Goal: Information Seeking & Learning: Learn about a topic

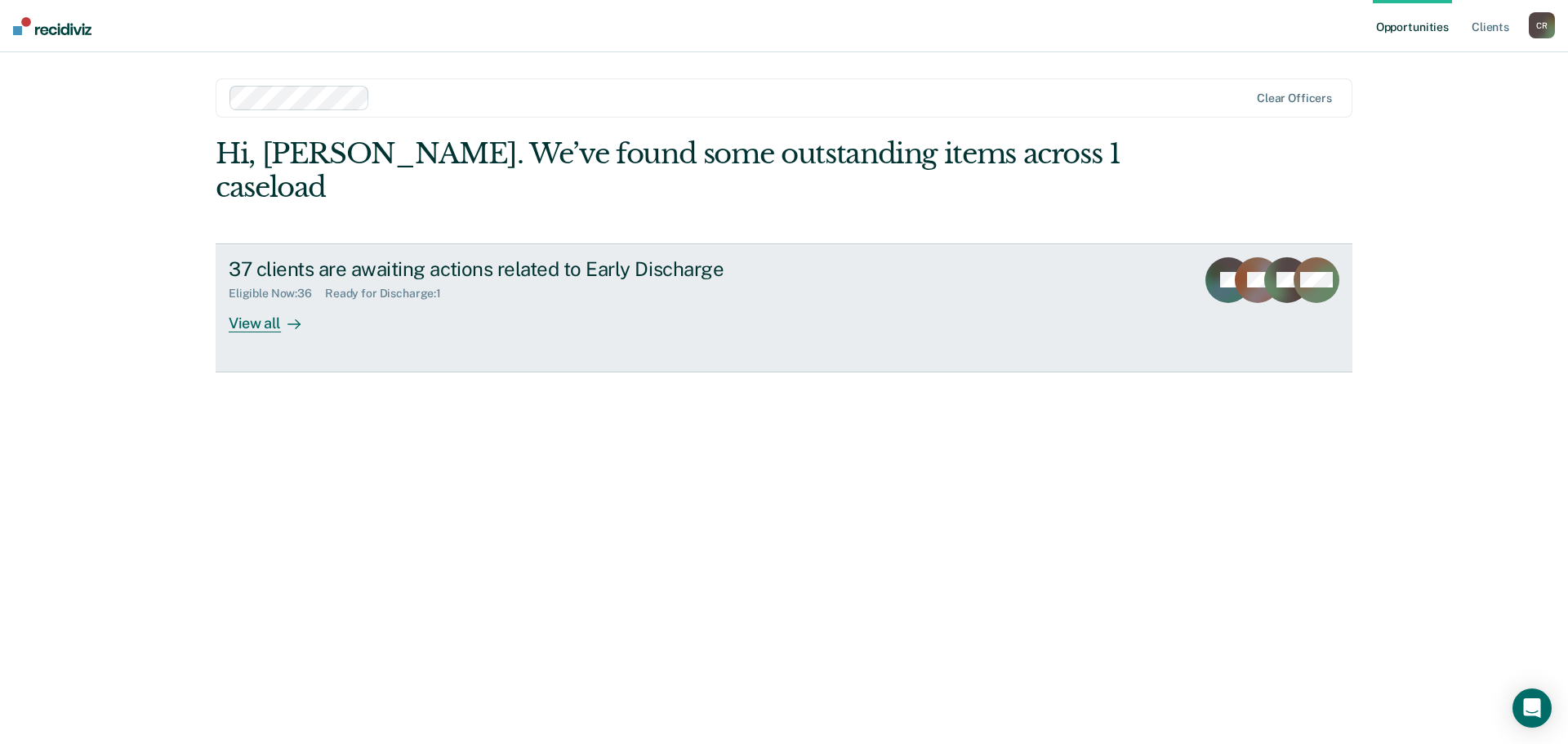
click at [274, 317] on div "View all" at bounding box center [275, 316] width 92 height 32
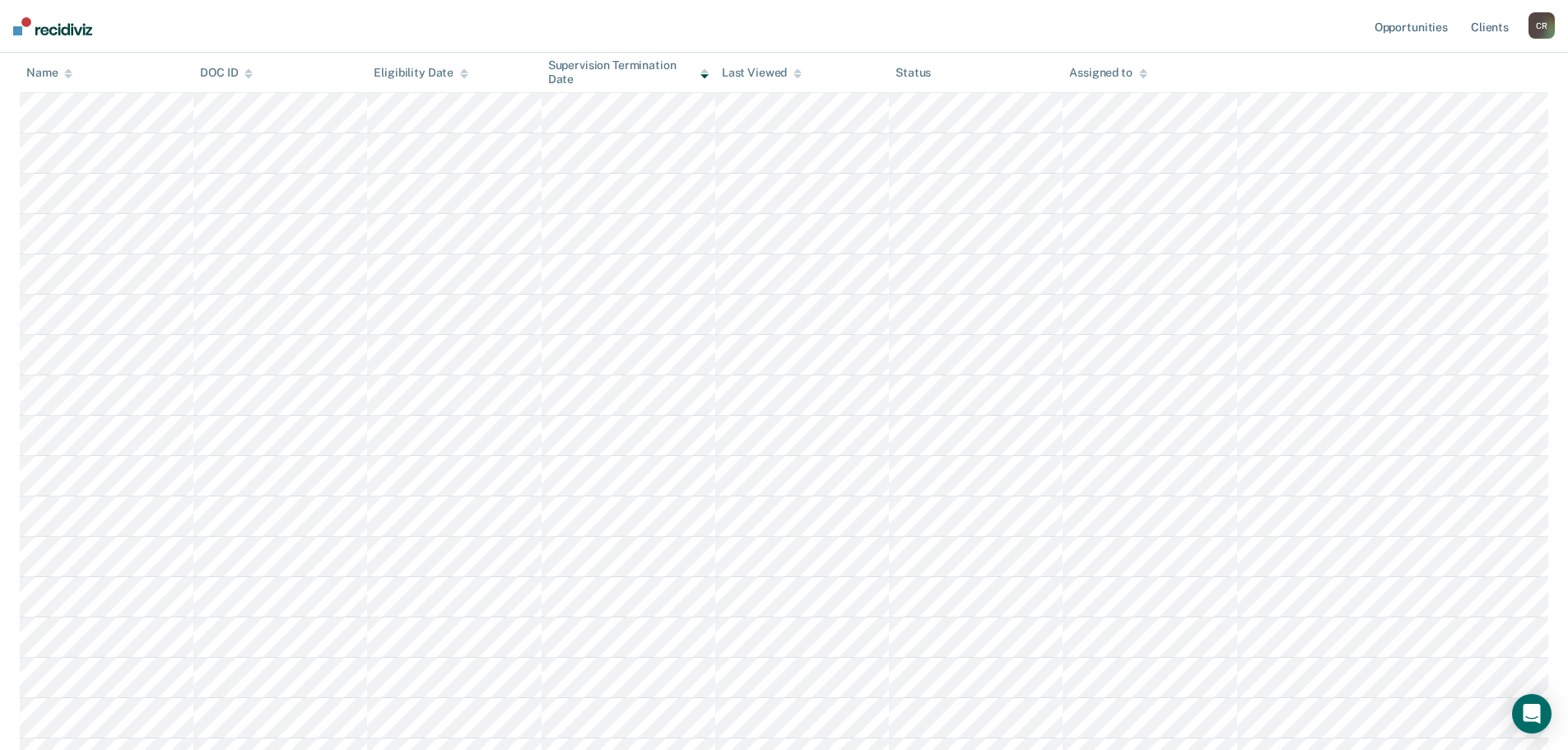
scroll to position [823, 0]
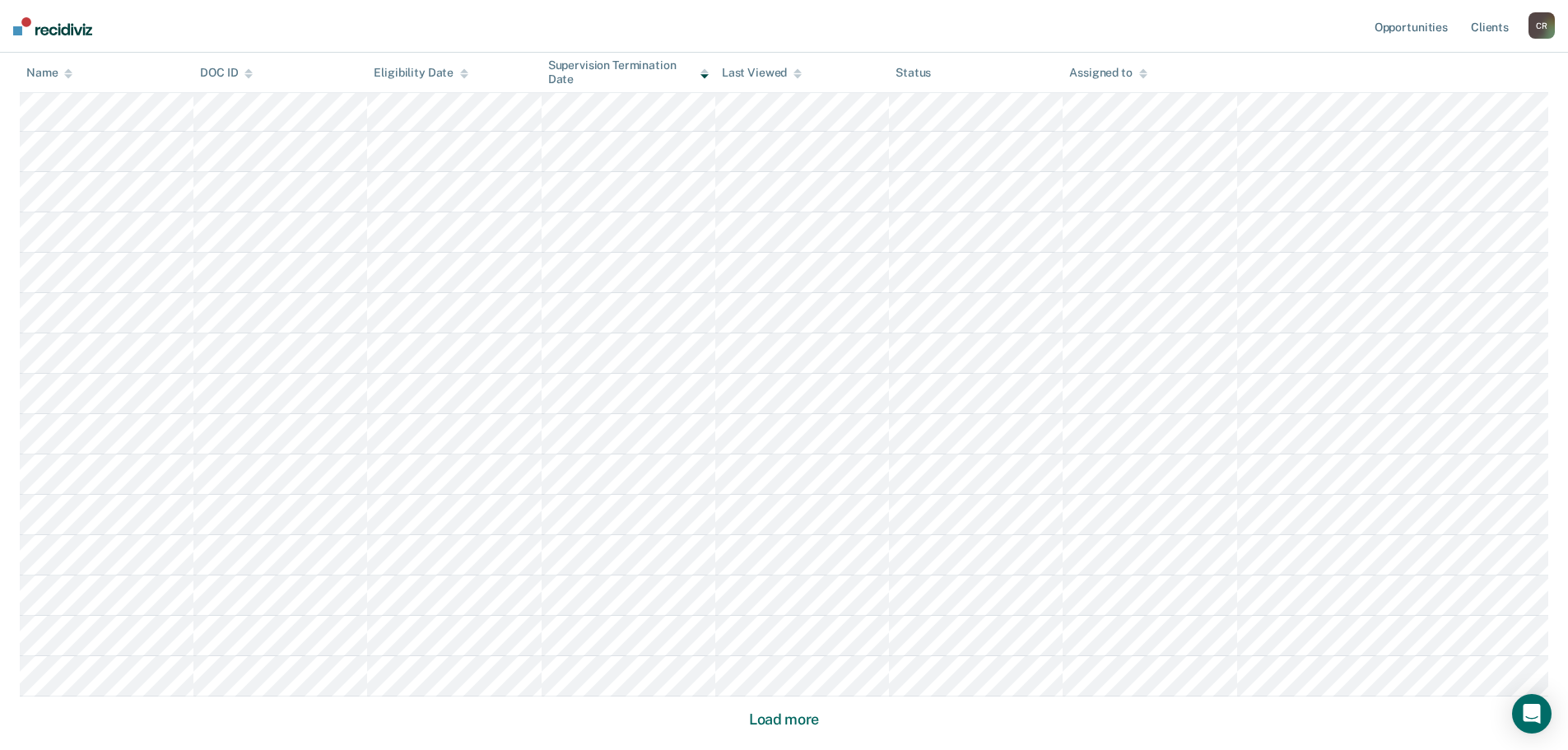
click at [785, 724] on button "Load more" at bounding box center [784, 719] width 79 height 20
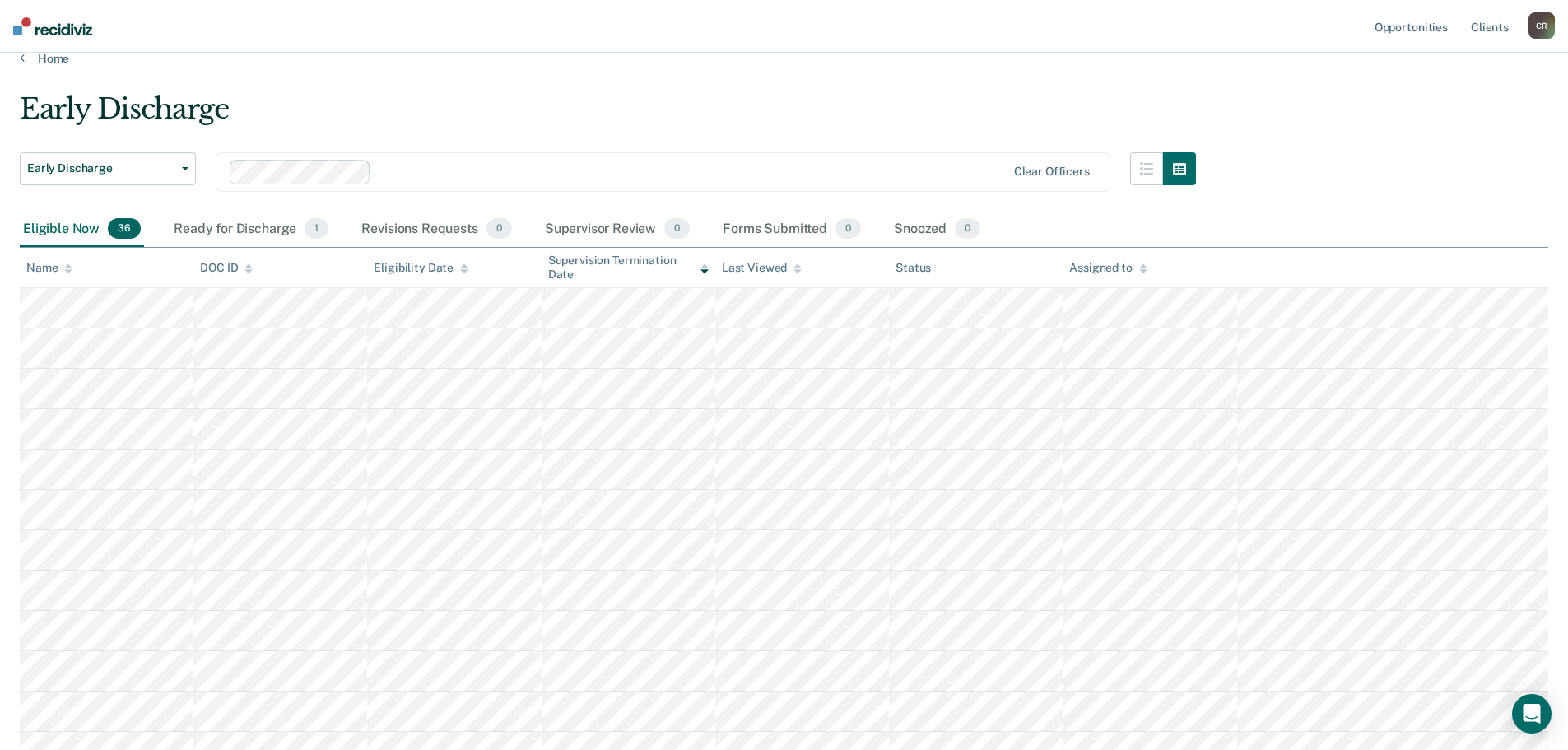
scroll to position [0, 0]
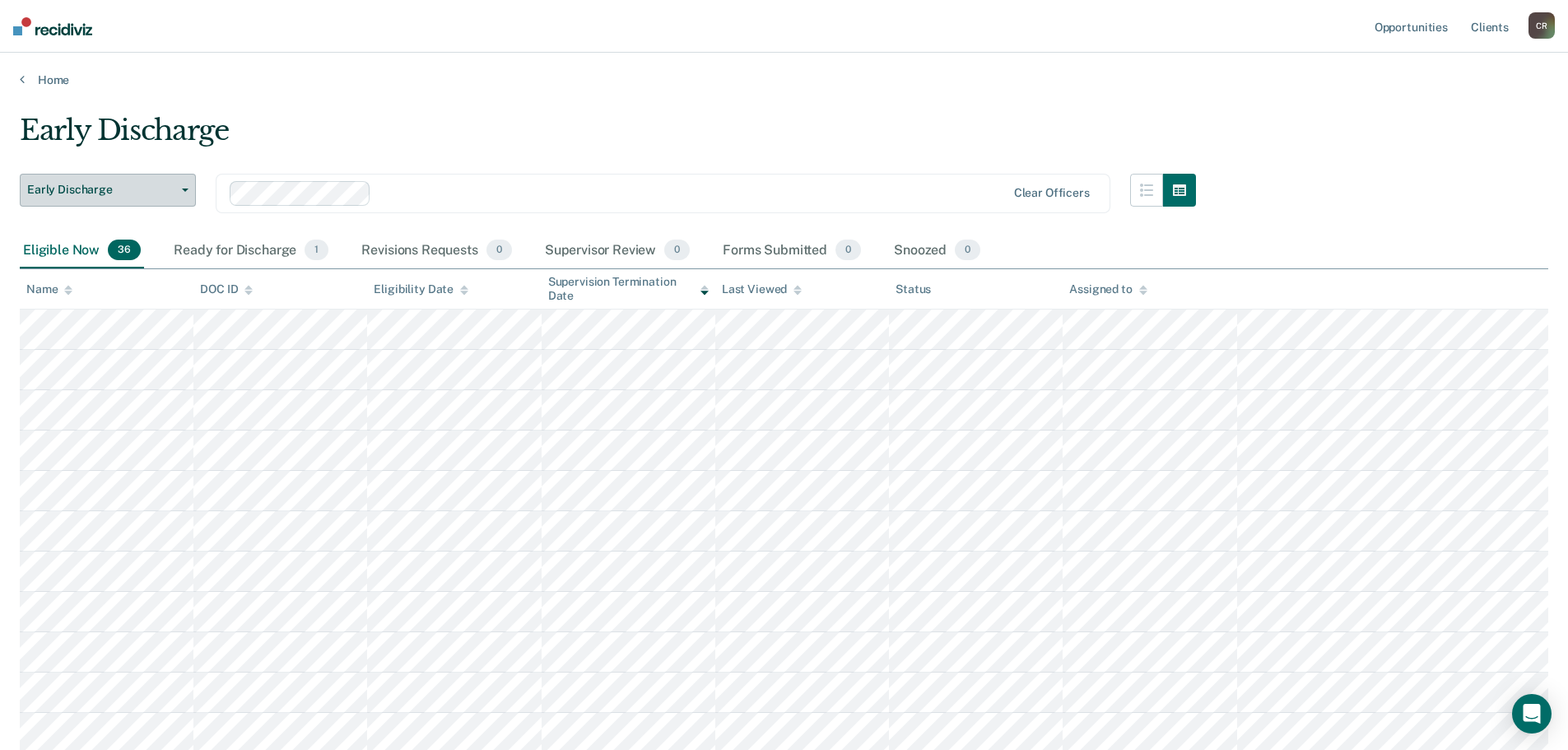
click at [188, 177] on button "Early Discharge" at bounding box center [108, 190] width 176 height 33
click at [294, 121] on div "Early Discharge" at bounding box center [608, 137] width 1177 height 47
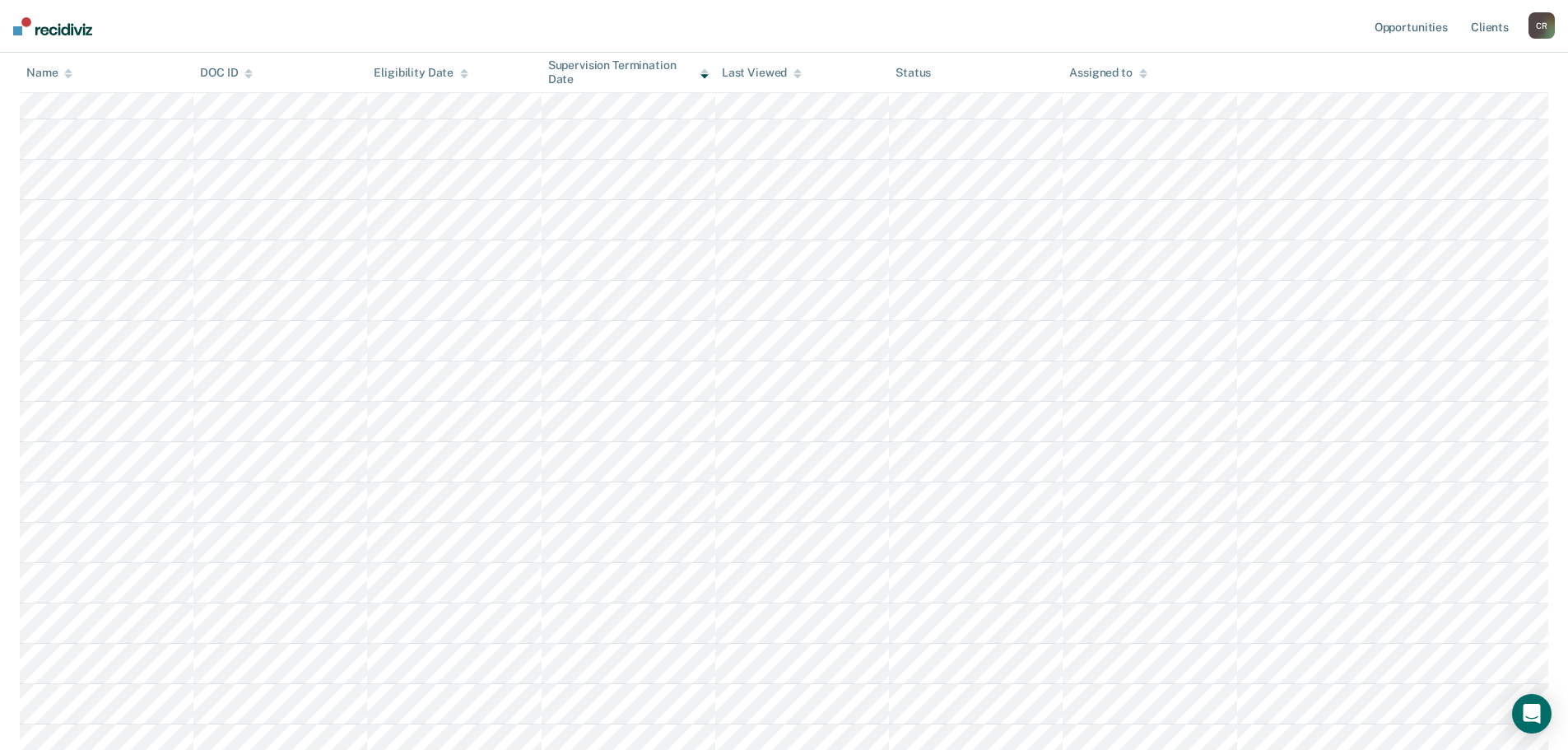
scroll to position [576, 0]
